Goal: Register for event/course

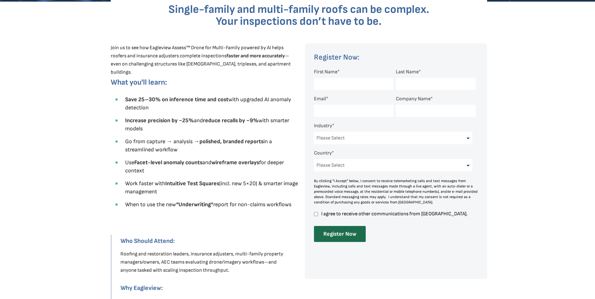
scroll to position [188, 0]
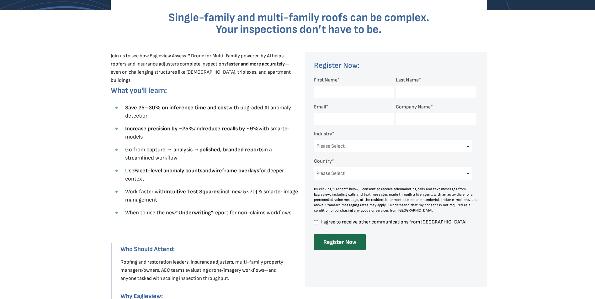
click at [325, 88] on input "First Name *" at bounding box center [354, 92] width 80 height 12
type input "[PERSON_NAME]"
type input "[PERSON_NAME][EMAIL_ADDRESS][PERSON_NAME][DOMAIN_NAME]"
type input "Cables Roofing"
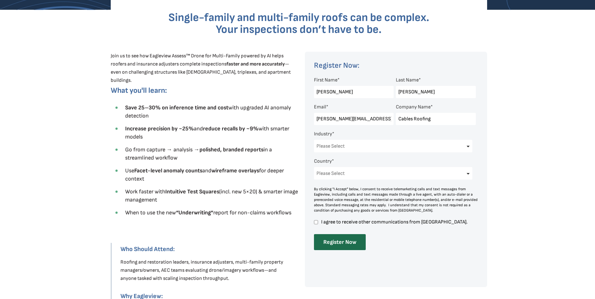
select select "[GEOGRAPHIC_DATA]"
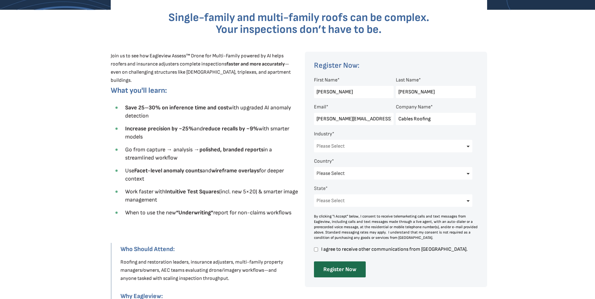
select select "[US_STATE]"
click at [338, 144] on select "Please Select Architects & Engineering Construction Electric/Gas Utilities Gove…" at bounding box center [393, 146] width 159 height 13
select select "Construction"
click at [314, 140] on select "Please Select Architects & Engineering Construction Electric/Gas Utilities Gove…" at bounding box center [393, 146] width 159 height 13
click at [316, 251] on input "I agree to receive other communications from [GEOGRAPHIC_DATA]." at bounding box center [316, 250] width 4 height 6
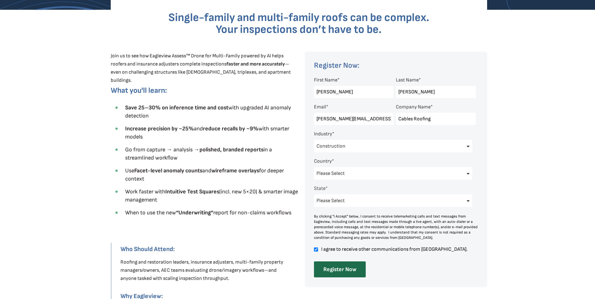
checkbox input "true"
click at [334, 265] on input "Register Now" at bounding box center [340, 269] width 52 height 16
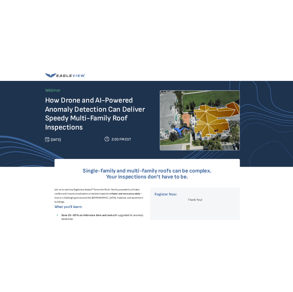
scroll to position [0, 0]
